Goal: Information Seeking & Learning: Learn about a topic

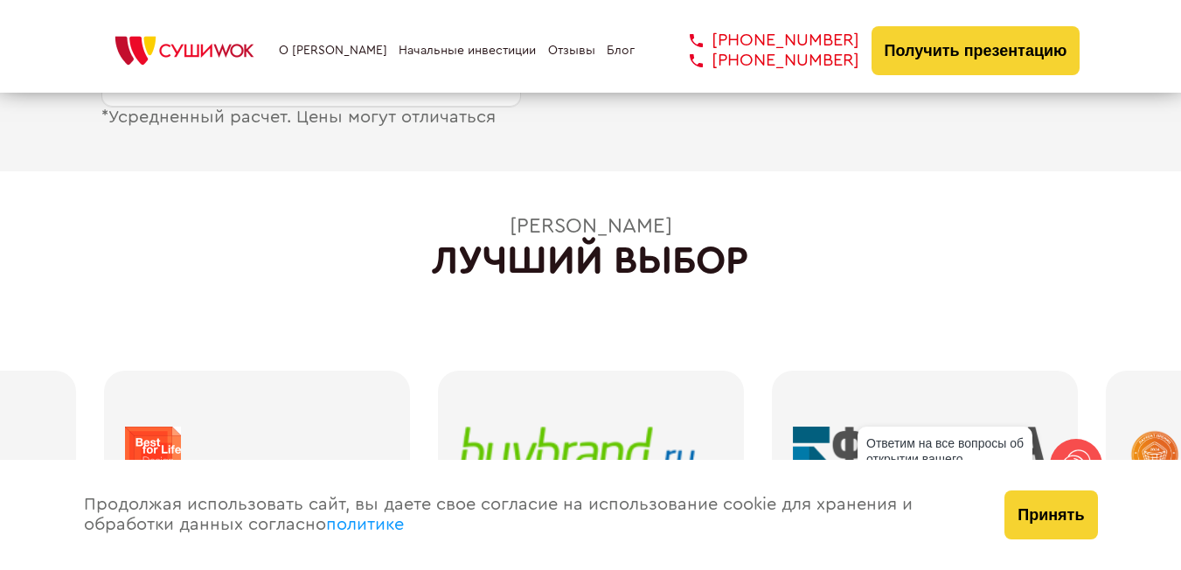
scroll to position [2014, 0]
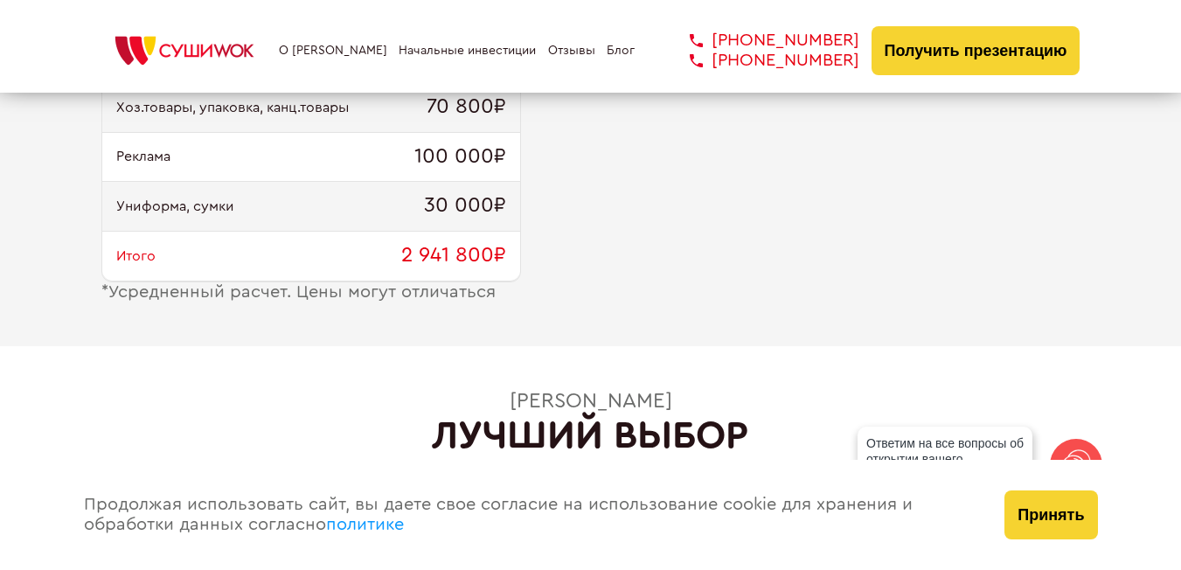
click at [610, 52] on link "Блог" at bounding box center [621, 51] width 28 height 14
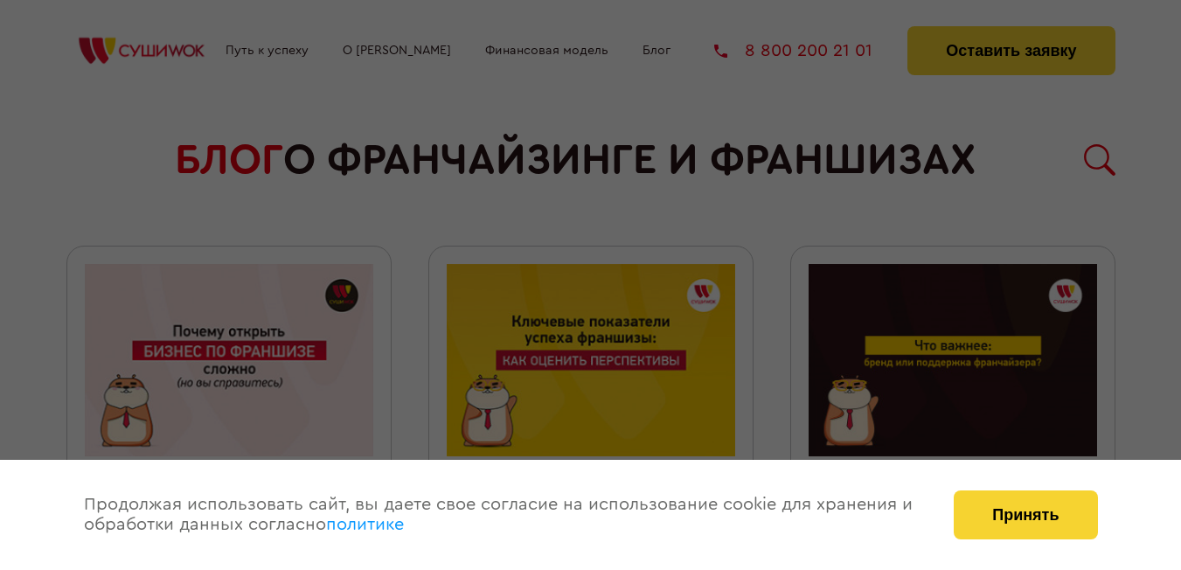
scroll to position [1773, 0]
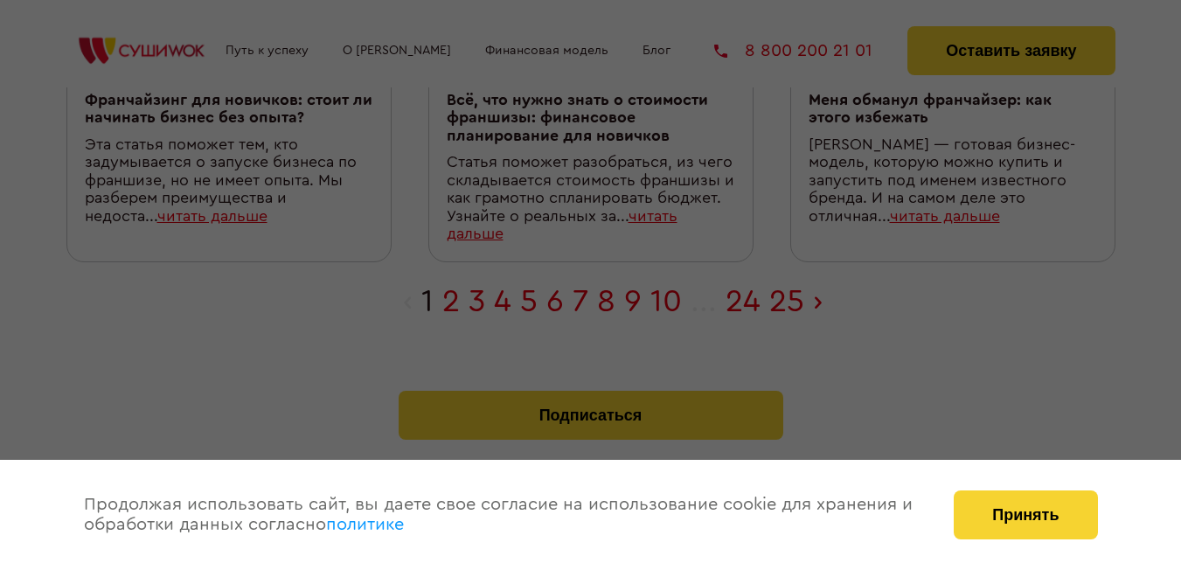
click at [630, 296] on div at bounding box center [590, 285] width 1181 height 570
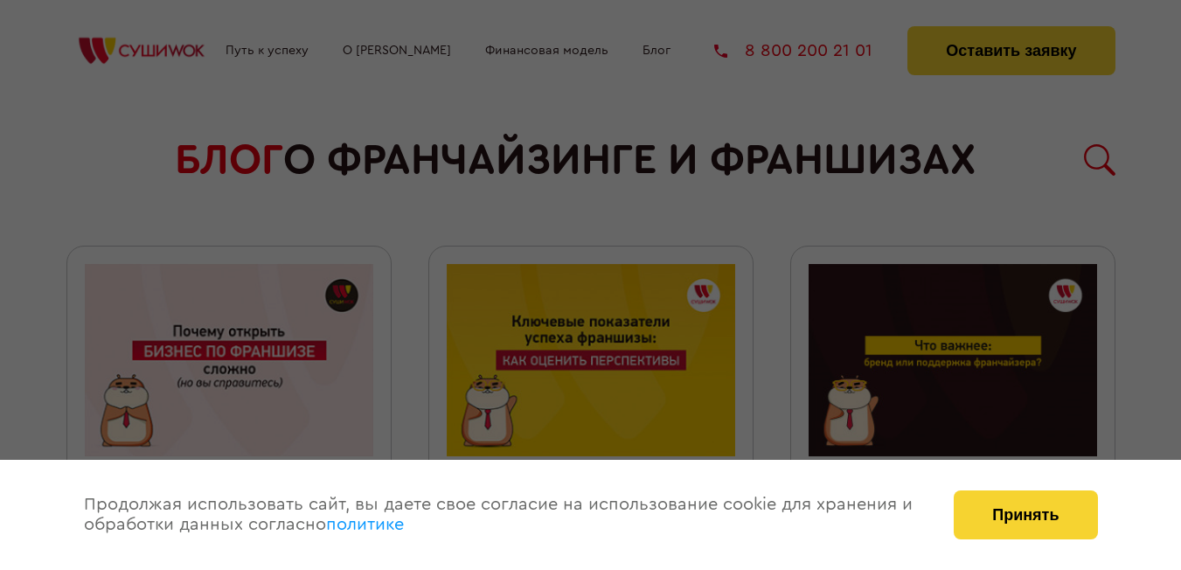
scroll to position [1846, 0]
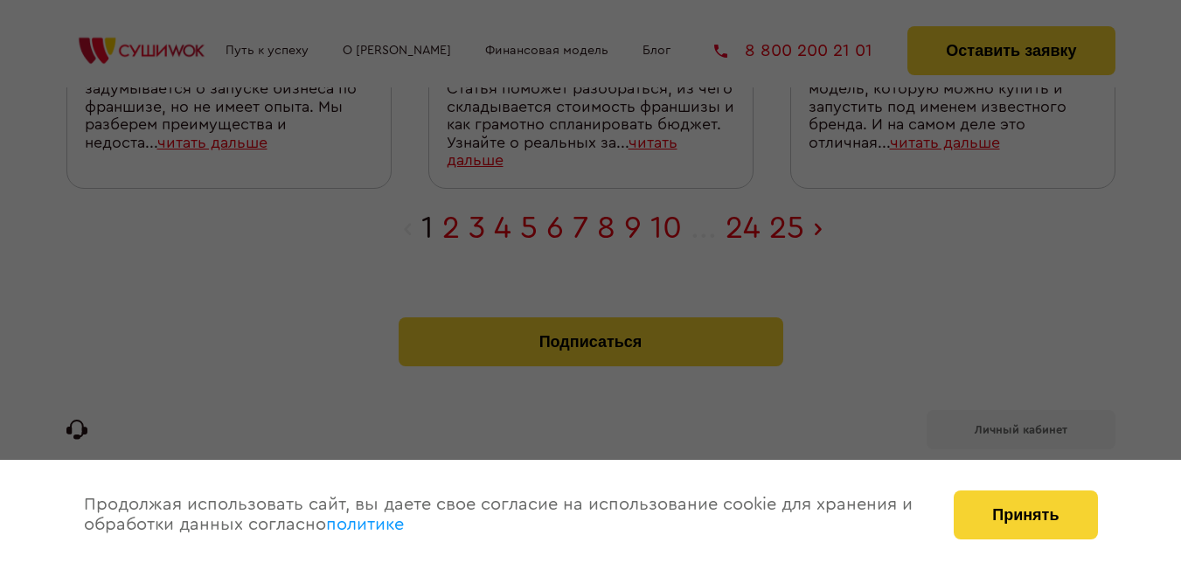
click at [972, 448] on div at bounding box center [590, 285] width 1181 height 570
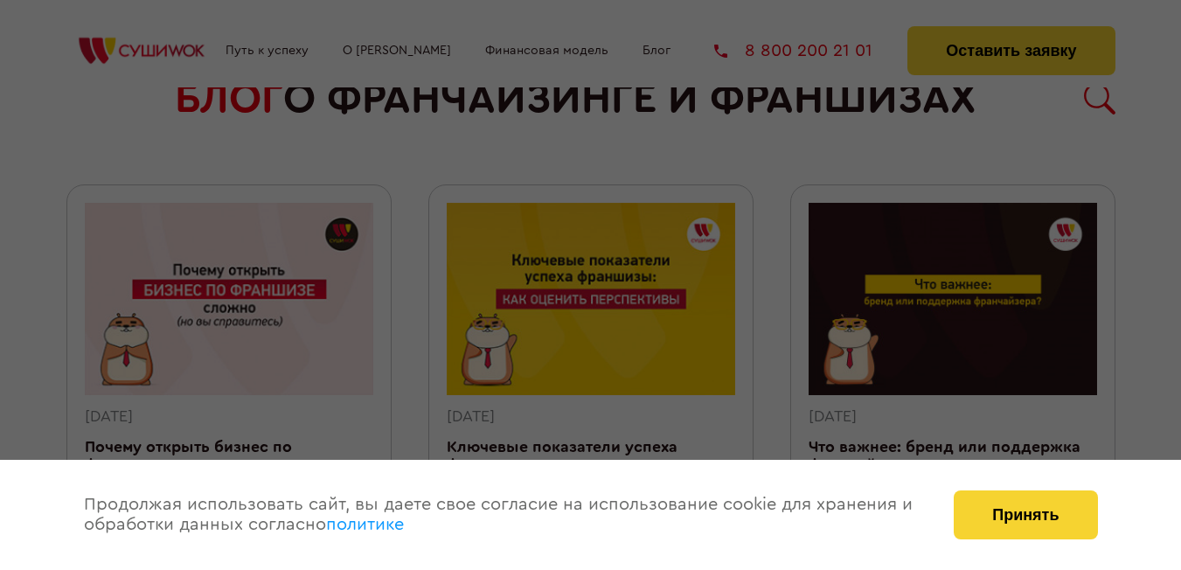
scroll to position [0, 0]
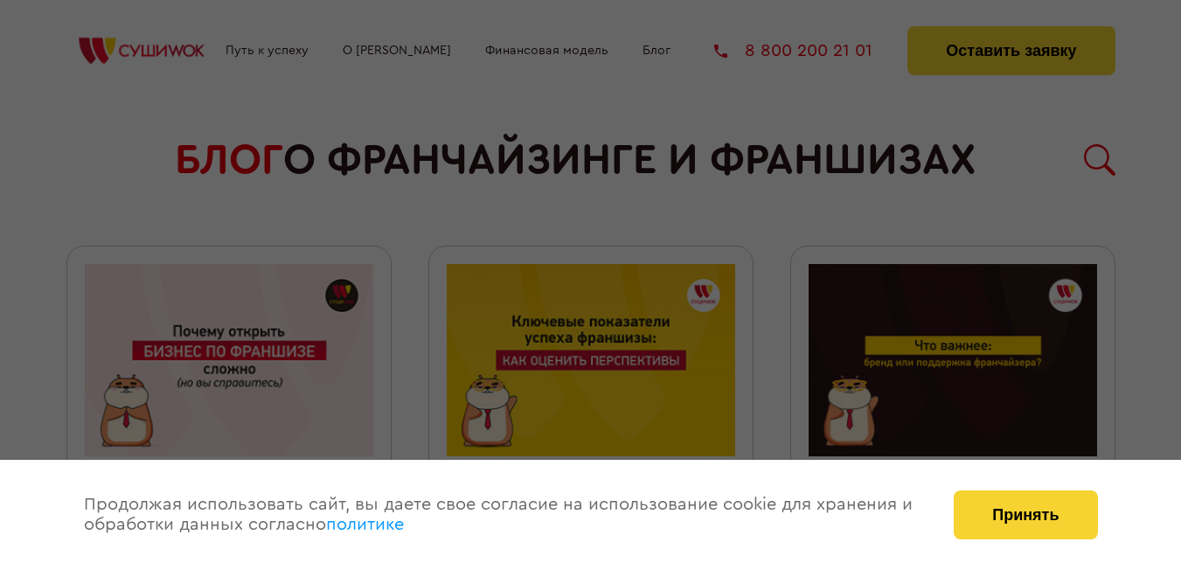
click at [1032, 50] on div at bounding box center [590, 285] width 1181 height 570
